Goal: Check status: Verify the current state of an ongoing process or item

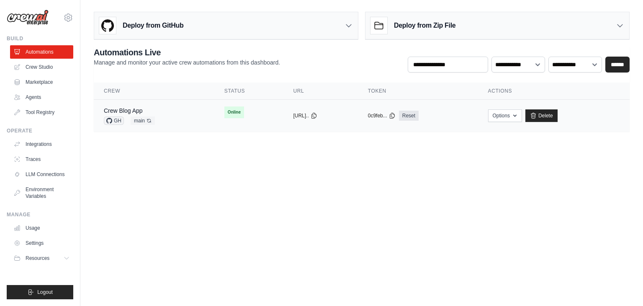
click at [183, 114] on div "Crew Blog App GH main Auto-deploy enabled" at bounding box center [154, 115] width 101 height 18
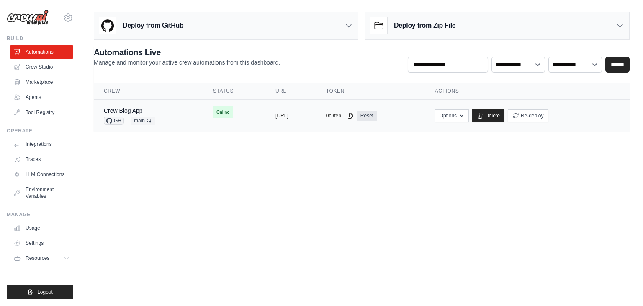
click at [181, 116] on td "Crew Blog App GH main Auto-deploy enabled" at bounding box center [148, 116] width 109 height 32
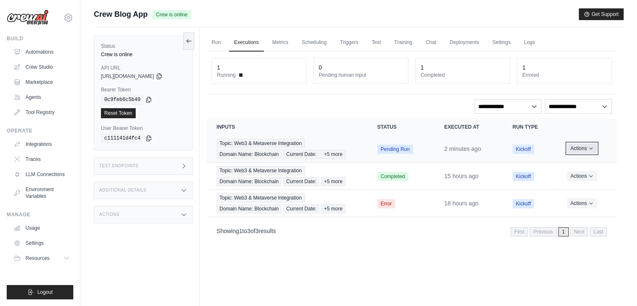
click at [585, 145] on button "Actions" at bounding box center [582, 148] width 30 height 10
click at [578, 163] on link "View Details" at bounding box center [580, 163] width 54 height 13
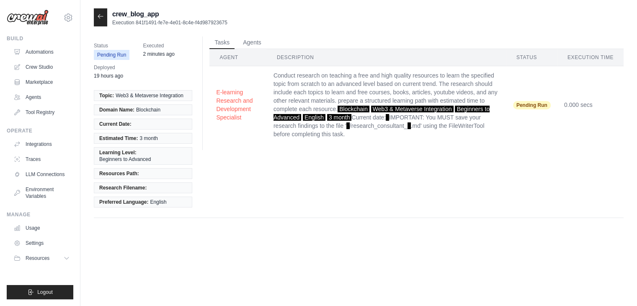
click at [215, 111] on td "E-learning Research and Development Specialist" at bounding box center [237, 104] width 57 height 77
click at [238, 94] on button "E-learning Research and Development Specialist" at bounding box center [238, 105] width 44 height 34
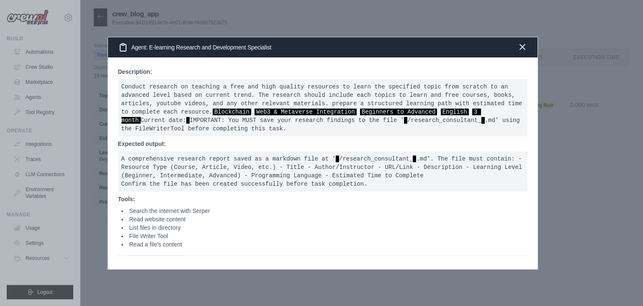
click at [524, 44] on icon "button" at bounding box center [522, 46] width 5 height 5
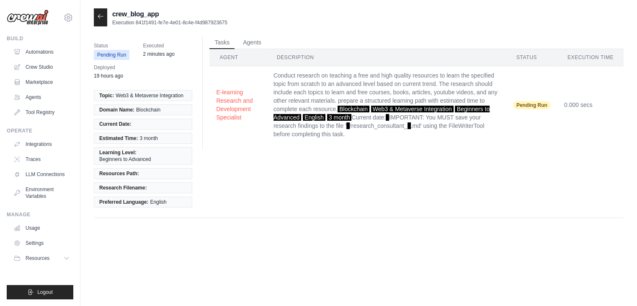
click at [99, 17] on icon at bounding box center [100, 16] width 7 height 7
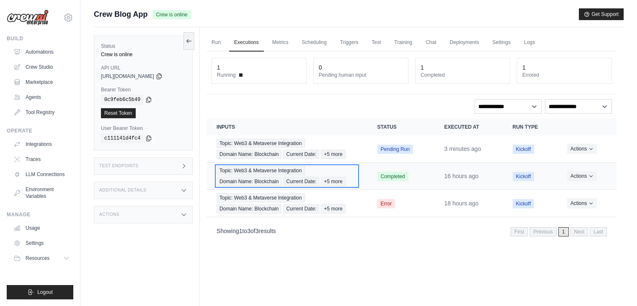
click at [347, 179] on div "Topic: Web3 & Metaverse Integration Domain Name: Blockchain Current Date: +5 mo…" at bounding box center [287, 176] width 141 height 20
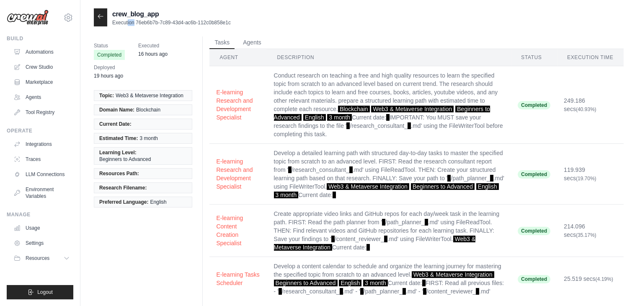
drag, startPoint x: 124, startPoint y: 20, endPoint x: 129, endPoint y: 20, distance: 5.0
click at [129, 20] on p "Execution 76eb6b7b-7c89-43d4-ac6b-112c0b858e1c" at bounding box center [171, 22] width 119 height 7
click at [146, 21] on p "Execution 76eb6b7b-7c89-43d4-ac6b-112c0b858e1c" at bounding box center [171, 22] width 119 height 7
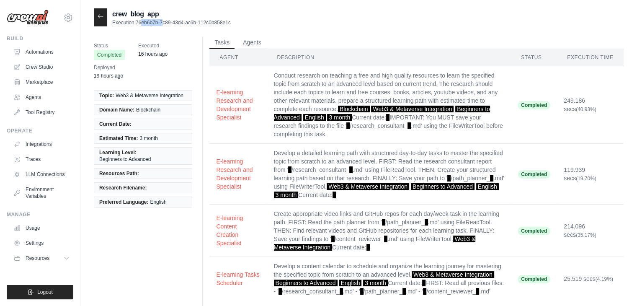
click at [146, 21] on p "Execution 76eb6b7b-7c89-43d4-ac6b-112c0b858e1c" at bounding box center [171, 22] width 119 height 7
drag, startPoint x: 135, startPoint y: 21, endPoint x: 233, endPoint y: 21, distance: 97.6
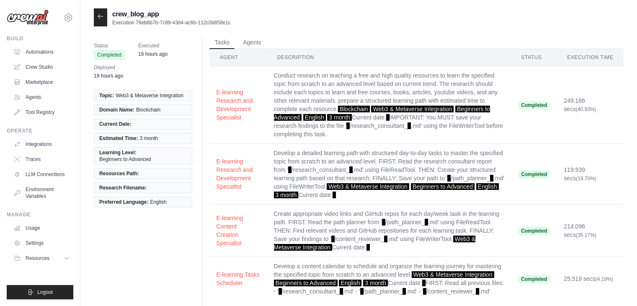
click at [233, 21] on div "crew_blog_app Execution 76eb6b7b-7c89-43d4-ac6b-112c0b858e1c" at bounding box center [359, 17] width 530 height 18
copy p "76eb6b7b-7c89-43d4-ac6b-112c0b858e1c"
click at [94, 15] on div at bounding box center [100, 17] width 13 height 18
click at [97, 16] on icon at bounding box center [100, 16] width 7 height 7
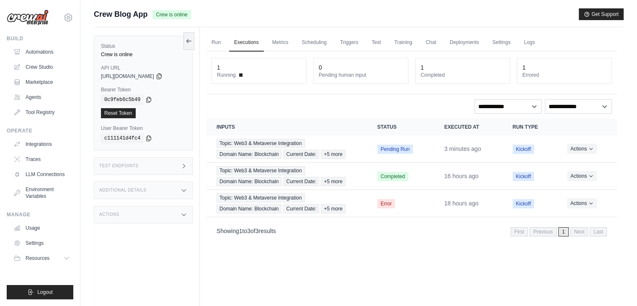
click at [152, 166] on div "Test Endpoints" at bounding box center [143, 166] width 99 height 18
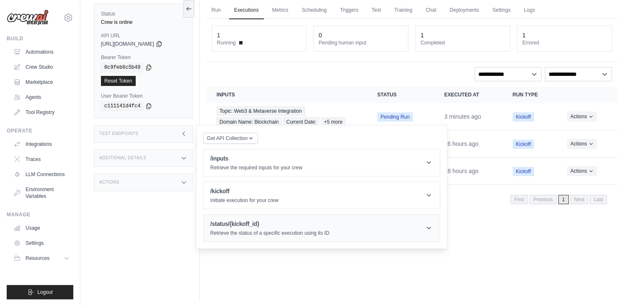
scroll to position [35, 0]
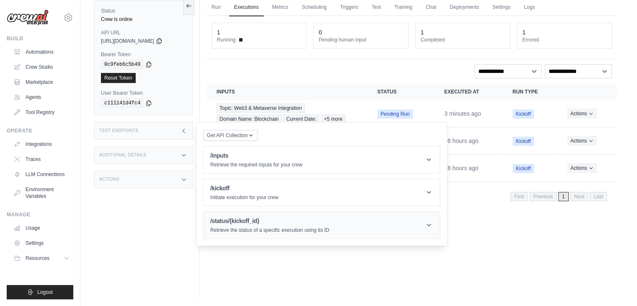
click at [271, 228] on p "Retrieve the status of a specific execution using its ID" at bounding box center [269, 230] width 119 height 7
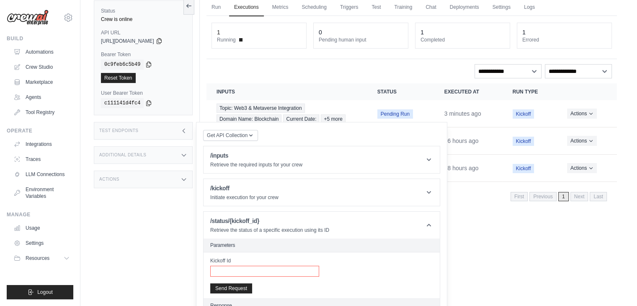
click at [260, 266] on input "Kickoff Id" at bounding box center [264, 271] width 109 height 11
paste input "**********"
type input "**********"
click at [229, 285] on button "Send Request" at bounding box center [231, 288] width 42 height 10
click at [263, 198] on p "Initiate execution for your crew" at bounding box center [244, 197] width 68 height 7
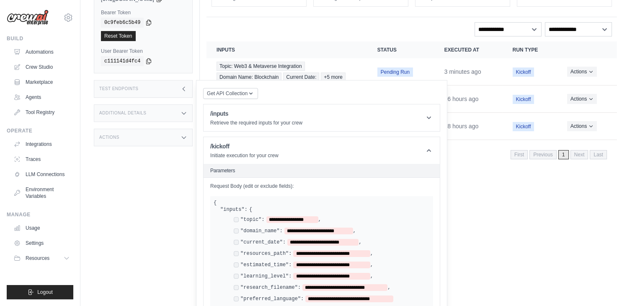
scroll to position [77, 0]
click at [233, 152] on p "Initiate execution for your crew" at bounding box center [244, 155] width 68 height 7
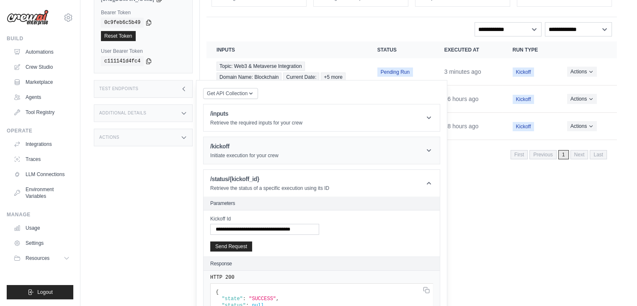
click at [233, 152] on p "Initiate execution for your crew" at bounding box center [244, 155] width 68 height 7
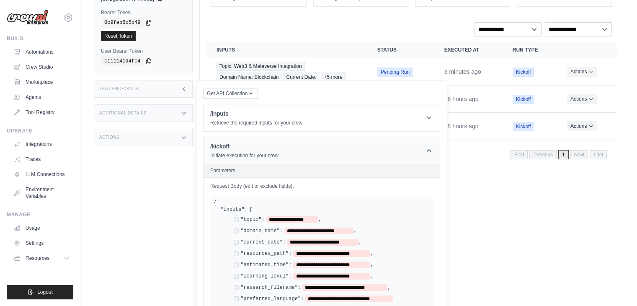
click at [233, 152] on p "Initiate execution for your crew" at bounding box center [244, 155] width 68 height 7
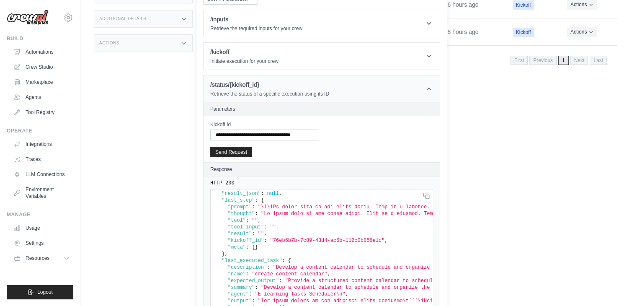
scroll to position [228, 0]
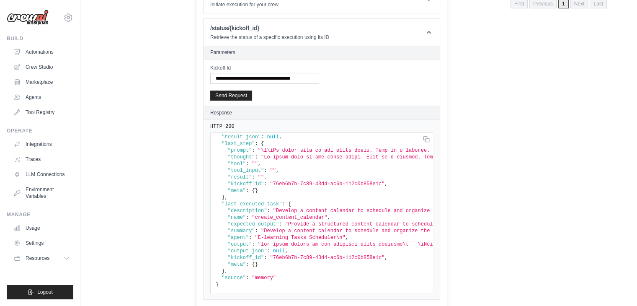
click at [223, 276] on pre "{ "state" : "SUCCESS" , "status" : null , "result" : , "result_json" : null , "…" at bounding box center [321, 212] width 223 height 161
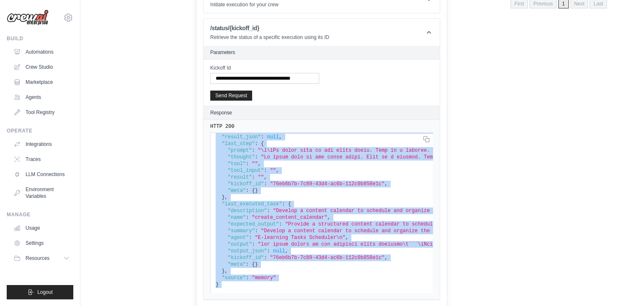
scroll to position [0, 0]
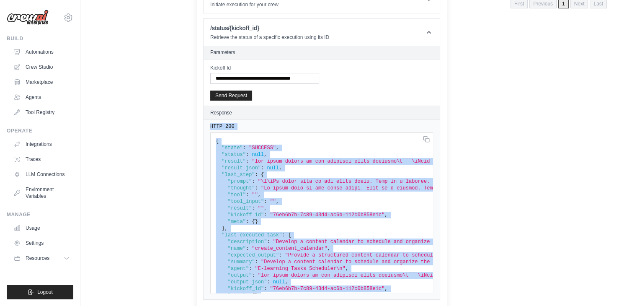
drag, startPoint x: 223, startPoint y: 276, endPoint x: 206, endPoint y: 123, distance: 153.8
click at [206, 123] on div "HTTP 200 { "state" : "SUCCESS" , "status" : null , "result" : , "result_json" :…" at bounding box center [322, 210] width 236 height 180
click at [229, 135] on pre "{ "state" : "SUCCESS" , "status" : null , "result" : , "result_json" : null , "…" at bounding box center [321, 212] width 223 height 161
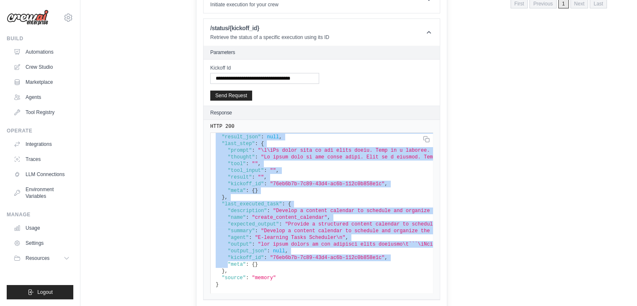
drag, startPoint x: 212, startPoint y: 138, endPoint x: 226, endPoint y: 316, distance: 178.5
copy div "{ "state" : "SUCCESS" , "status" : null , "result" : "the final answer to the o…"
click at [229, 261] on span ""meta"" at bounding box center [237, 264] width 18 height 6
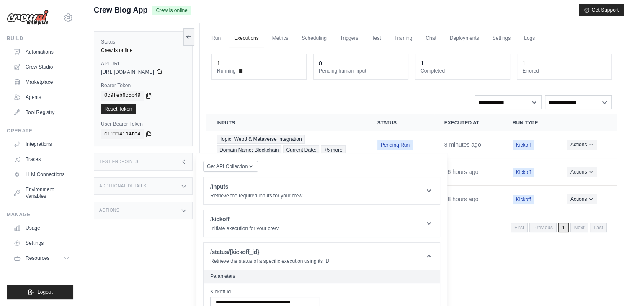
scroll to position [0, 0]
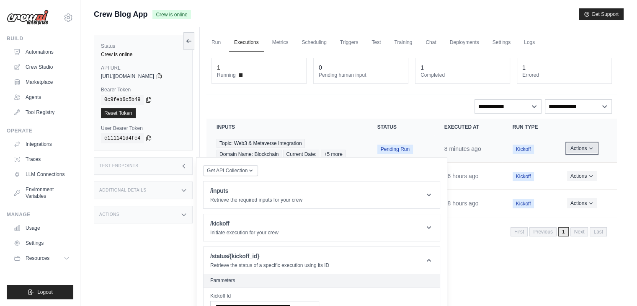
click at [582, 149] on button "Actions" at bounding box center [582, 148] width 30 height 10
click at [579, 166] on link "View Details" at bounding box center [580, 163] width 54 height 13
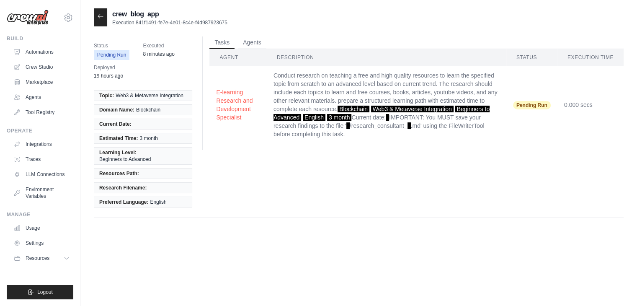
click at [101, 19] on icon at bounding box center [100, 16] width 7 height 7
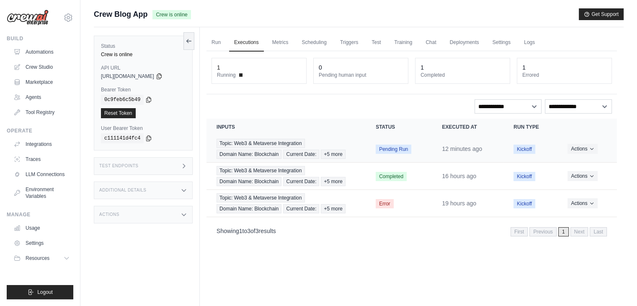
click at [579, 139] on td "Actions View Details Delete" at bounding box center [586, 148] width 59 height 27
click at [583, 150] on button "Actions" at bounding box center [583, 148] width 30 height 10
click at [584, 147] on button "Actions" at bounding box center [583, 148] width 30 height 10
click at [581, 162] on link "View Details" at bounding box center [580, 163] width 54 height 13
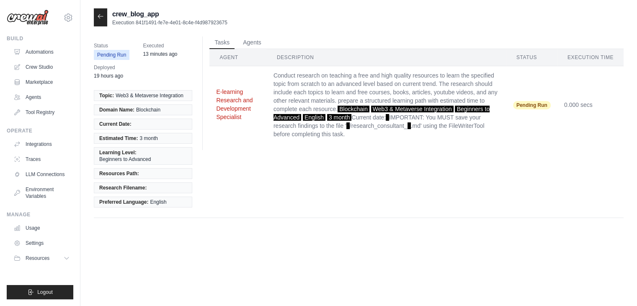
click at [236, 113] on button "E-learning Research and Development Specialist" at bounding box center [238, 105] width 44 height 34
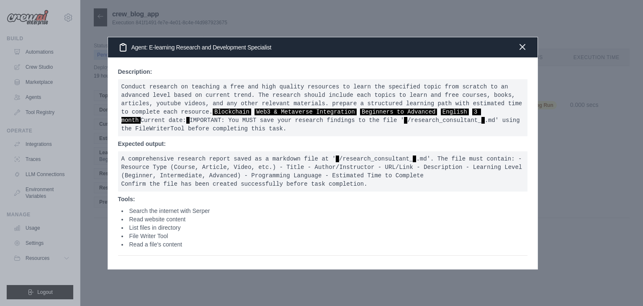
click at [523, 44] on icon "button" at bounding box center [522, 46] width 5 height 5
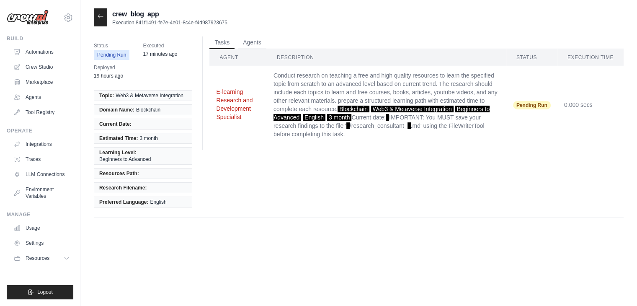
click at [237, 103] on button "E-learning Research and Development Specialist" at bounding box center [238, 105] width 44 height 34
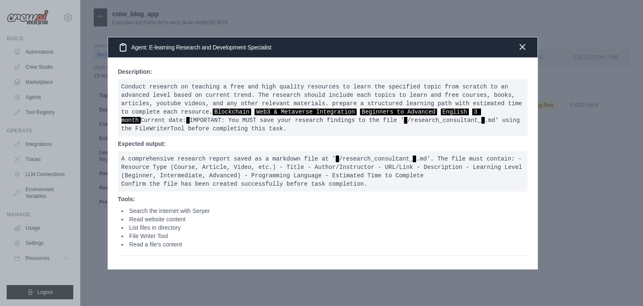
click at [522, 46] on icon "button" at bounding box center [523, 47] width 10 height 10
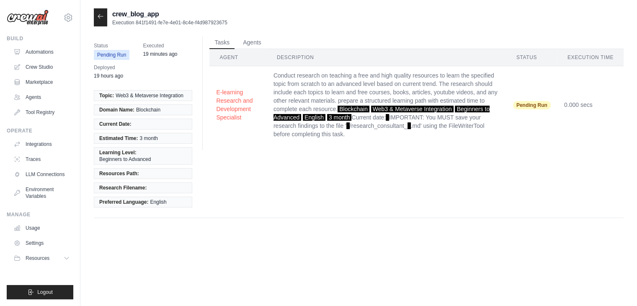
click at [102, 16] on icon at bounding box center [100, 16] width 7 height 7
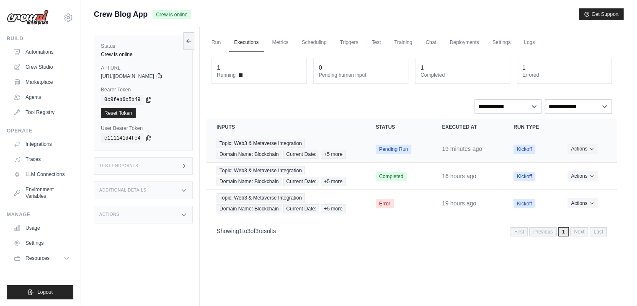
click at [407, 150] on span "Pending Run" at bounding box center [394, 149] width 36 height 9
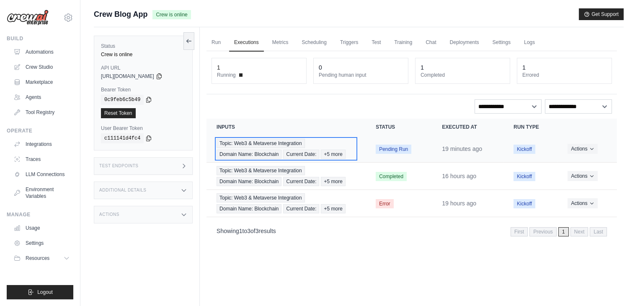
click at [332, 145] on div "Topic: Web3 & Metaverse Integration Domain Name: Blockchain Current Date: +5 mo…" at bounding box center [286, 149] width 139 height 20
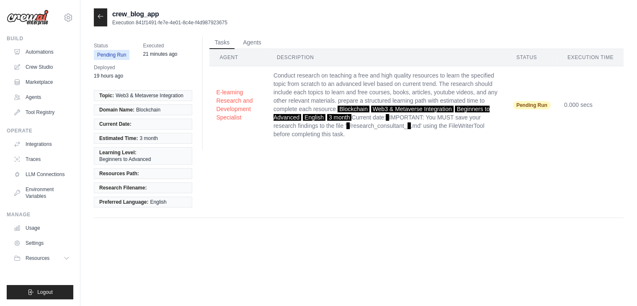
click at [101, 19] on icon at bounding box center [100, 16] width 7 height 7
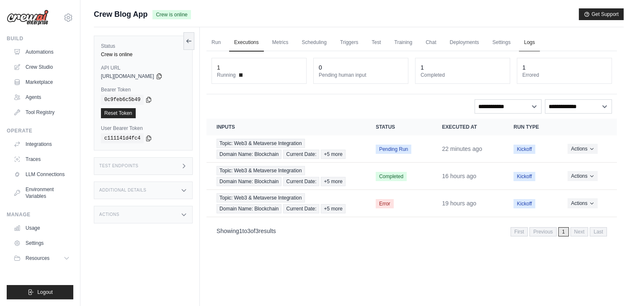
click at [529, 46] on link "Logs" at bounding box center [529, 43] width 21 height 18
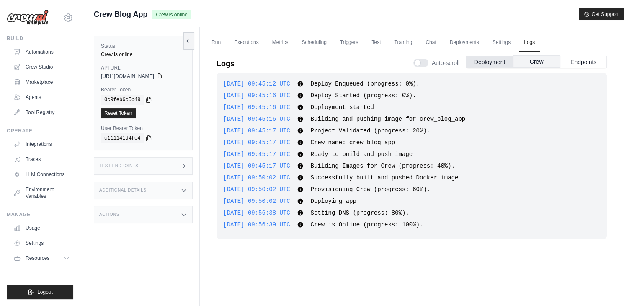
click at [546, 62] on button "Crew" at bounding box center [536, 61] width 47 height 13
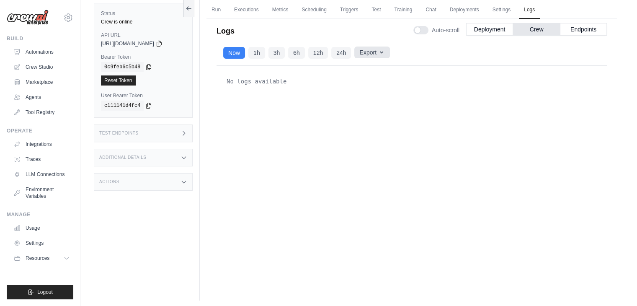
scroll to position [35, 0]
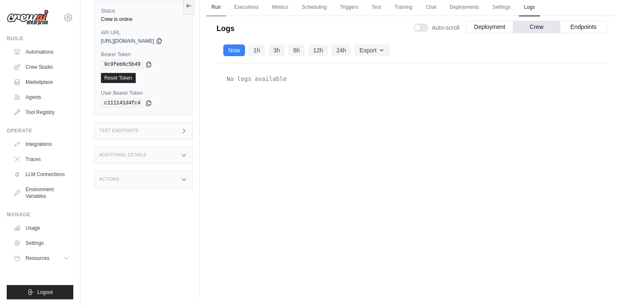
click at [214, 12] on link "Run" at bounding box center [215, 8] width 19 height 18
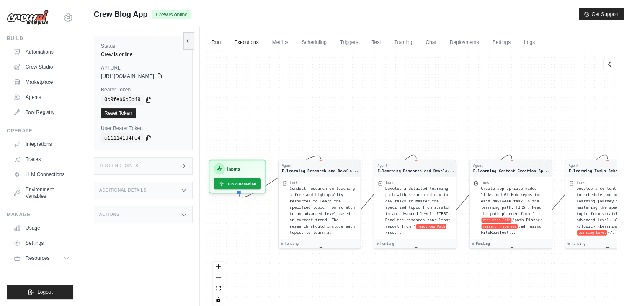
click at [245, 41] on link "Executions" at bounding box center [246, 43] width 35 height 18
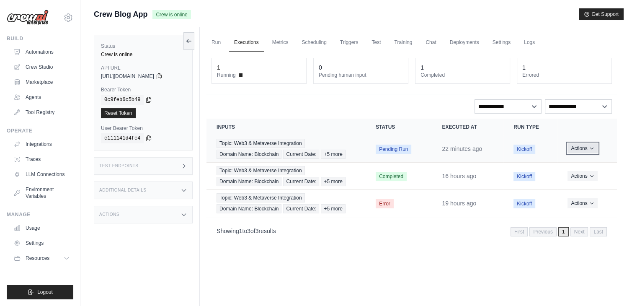
click at [585, 150] on button "Actions" at bounding box center [583, 148] width 30 height 10
click at [568, 162] on link "View Details" at bounding box center [580, 163] width 54 height 13
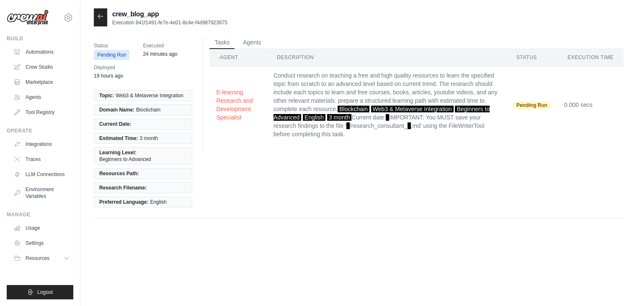
click at [103, 21] on div at bounding box center [100, 17] width 13 height 18
drag, startPoint x: 135, startPoint y: 25, endPoint x: 230, endPoint y: 23, distance: 94.3
click at [230, 23] on div "crew_blog_app Execution 841f1491-fe7e-4e01-8c4e-f4d987923675" at bounding box center [359, 17] width 530 height 18
copy p "841f1491-fe7e-4e01-8c4e-f4d987923675"
click at [97, 15] on icon at bounding box center [100, 16] width 7 height 7
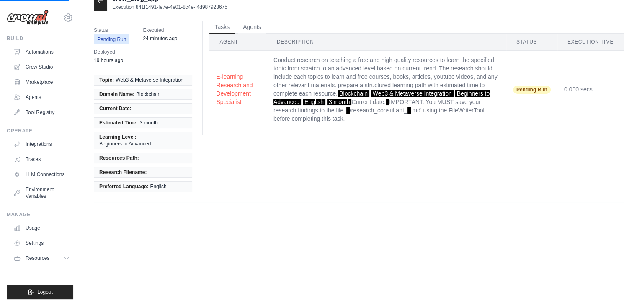
scroll to position [17, 0]
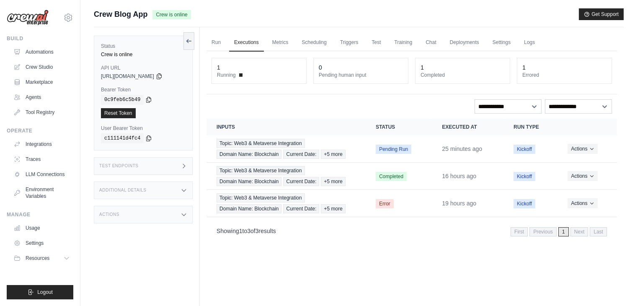
click at [171, 164] on div "Test Endpoints" at bounding box center [143, 166] width 99 height 18
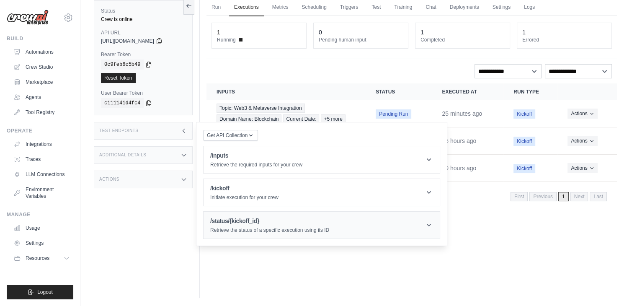
click at [265, 215] on header "/status/{kickoff_id} Retrieve the status of a specific execution using its ID" at bounding box center [322, 225] width 236 height 27
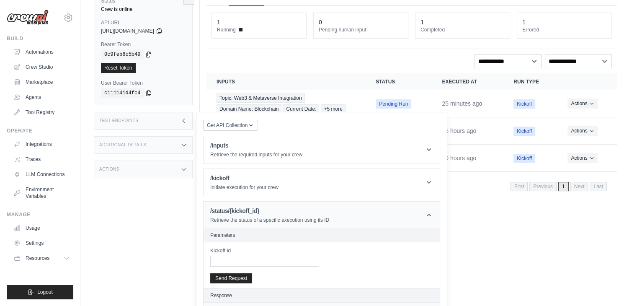
scroll to position [62, 0]
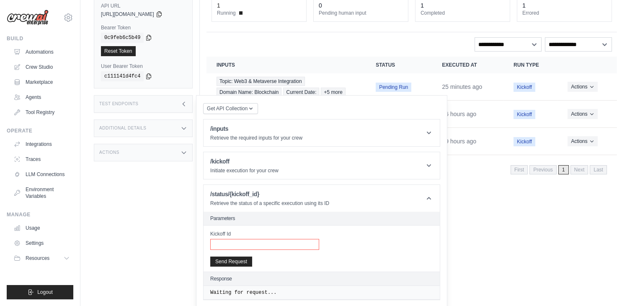
click at [258, 239] on input "Kickoff Id" at bounding box center [264, 244] width 109 height 11
paste input "**********"
type input "**********"
click at [210, 256] on button "Send Request" at bounding box center [231, 261] width 42 height 10
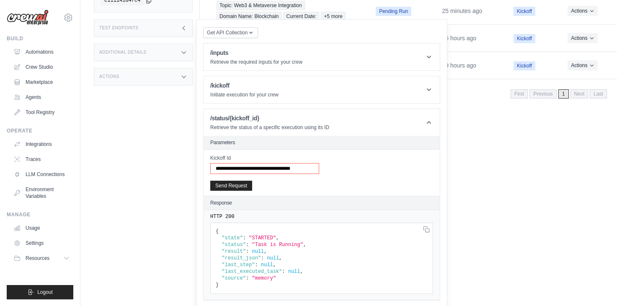
scroll to position [0, 0]
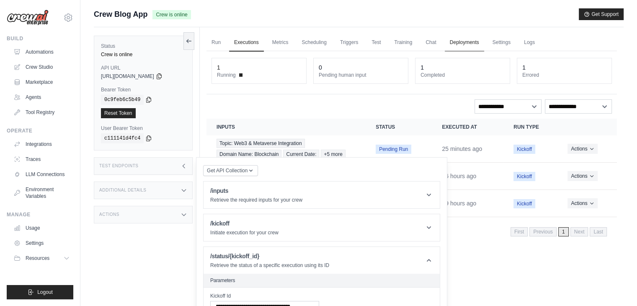
click at [456, 41] on link "Deployments" at bounding box center [464, 43] width 39 height 18
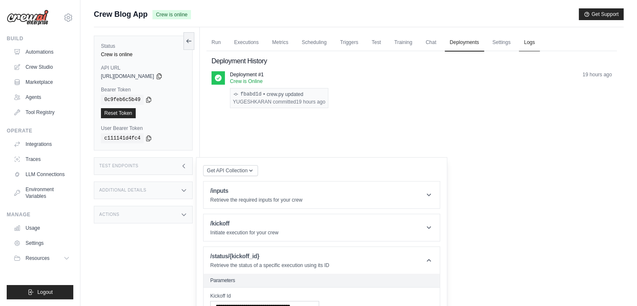
click at [528, 39] on link "Logs" at bounding box center [529, 43] width 21 height 18
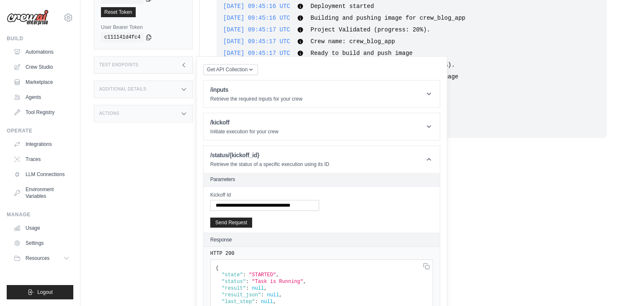
scroll to position [98, 0]
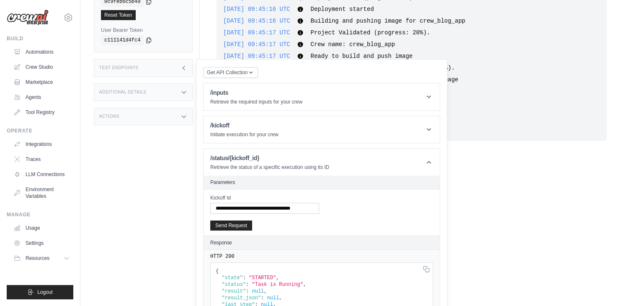
click at [184, 70] on icon at bounding box center [184, 68] width 7 height 7
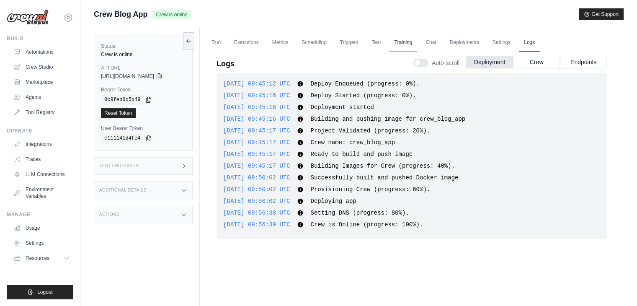
scroll to position [0, 0]
click at [169, 163] on div "Test Endpoints" at bounding box center [143, 166] width 99 height 18
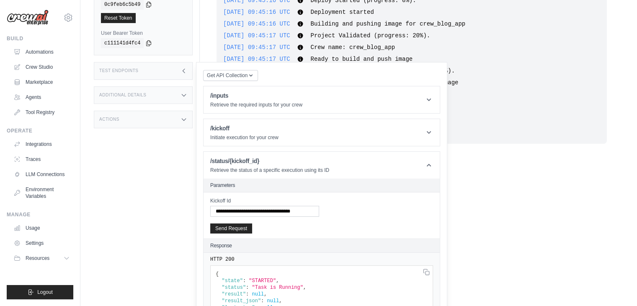
scroll to position [95, 0]
click at [240, 224] on button "Send Request" at bounding box center [231, 227] width 42 height 10
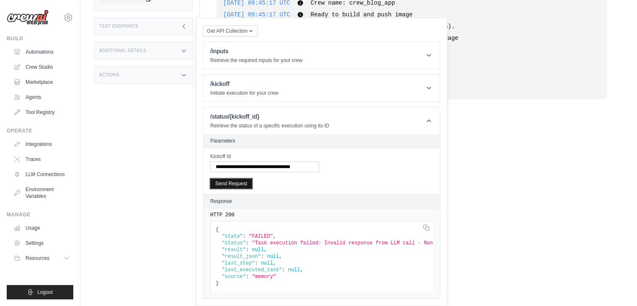
click at [233, 181] on button "Send Request" at bounding box center [231, 183] width 42 height 10
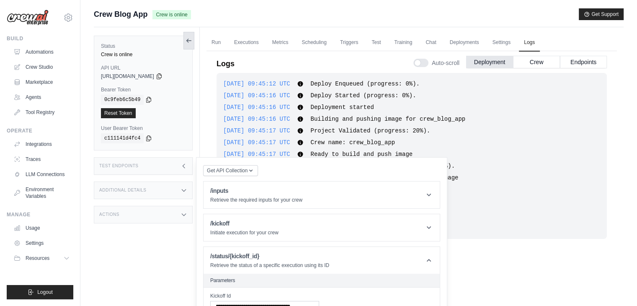
click at [194, 40] on button at bounding box center [188, 41] width 11 height 18
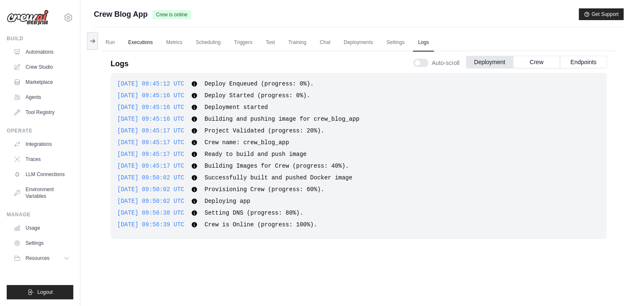
click at [143, 41] on link "Executions" at bounding box center [140, 43] width 35 height 18
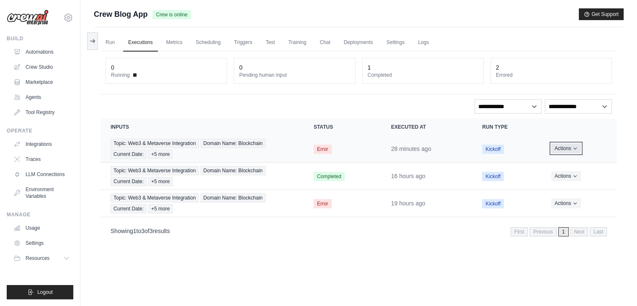
click at [563, 148] on button "Actions" at bounding box center [566, 148] width 30 height 10
click at [564, 161] on link "View Details" at bounding box center [580, 163] width 54 height 13
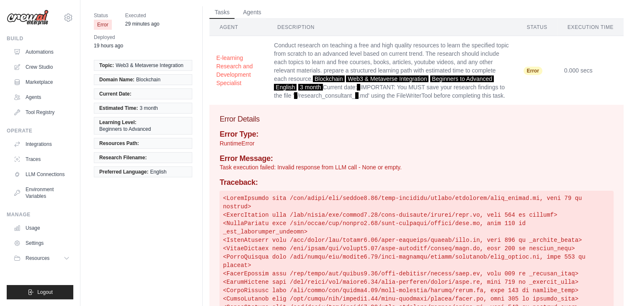
scroll to position [62, 0]
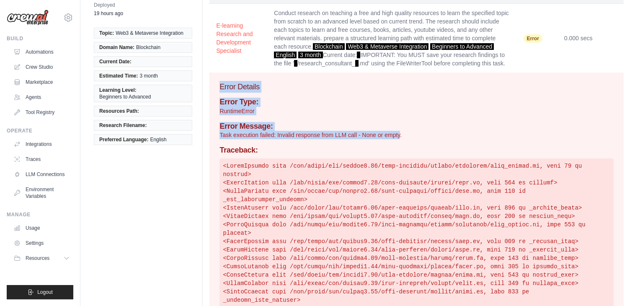
drag, startPoint x: 400, startPoint y: 134, endPoint x: 219, endPoint y: 81, distance: 188.7
click at [219, 81] on div "Error Details Error Type: RuntimeError Error Message: Task execution failed: In…" at bounding box center [416, 193] width 414 height 243
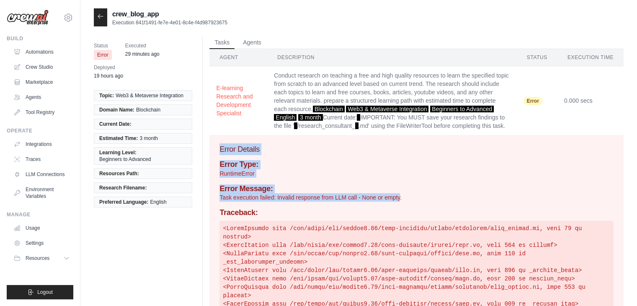
scroll to position [0, 0]
click at [97, 13] on icon at bounding box center [100, 16] width 7 height 7
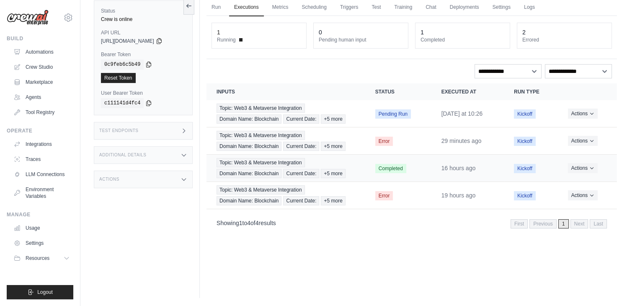
scroll to position [35, 0]
click at [578, 111] on button "Actions" at bounding box center [583, 113] width 30 height 10
click at [571, 126] on link "View Details" at bounding box center [580, 128] width 54 height 13
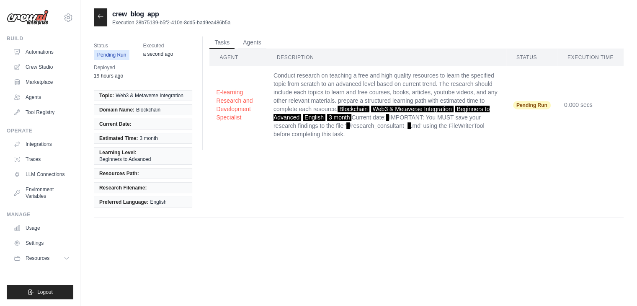
click at [105, 22] on div at bounding box center [100, 17] width 13 height 18
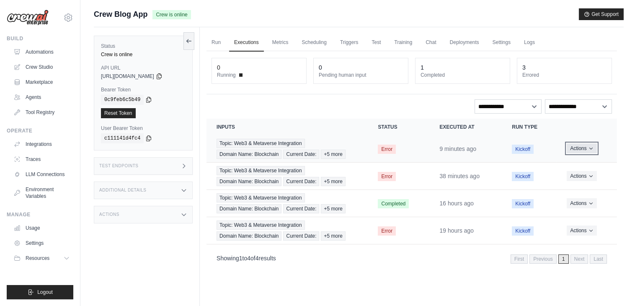
click at [582, 145] on button "Actions" at bounding box center [582, 148] width 30 height 10
click at [565, 162] on link "View Details" at bounding box center [580, 163] width 54 height 13
